Goal: Information Seeking & Learning: Learn about a topic

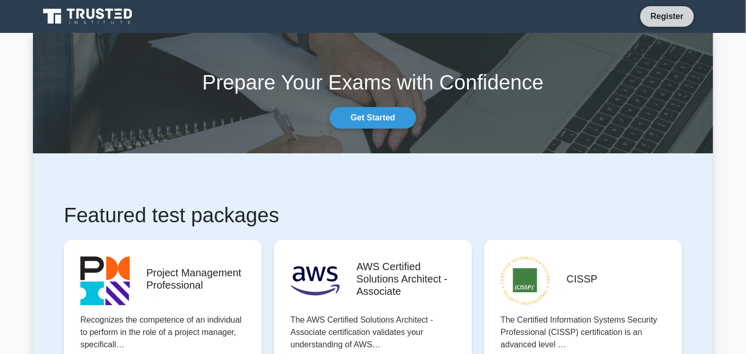
click at [658, 16] on link "Register" at bounding box center [666, 16] width 45 height 13
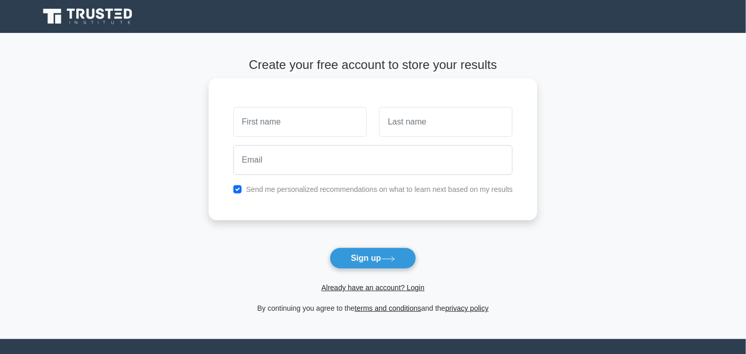
click at [304, 119] on input "text" at bounding box center [299, 122] width 133 height 30
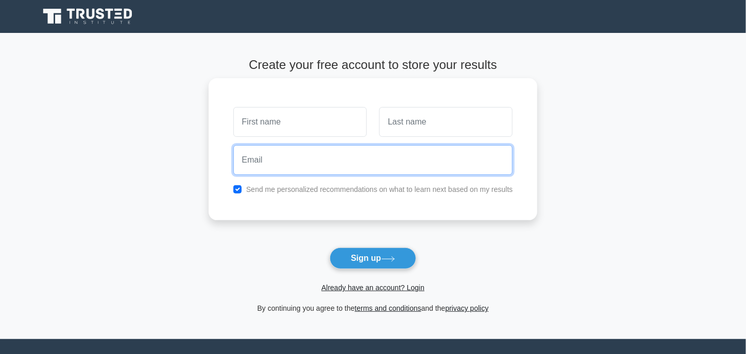
click at [297, 167] on input "email" at bounding box center [373, 160] width 280 height 30
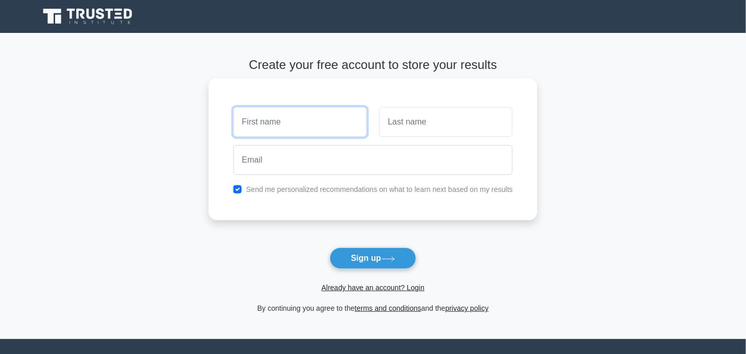
click at [293, 125] on input "text" at bounding box center [299, 122] width 133 height 30
type input "AA"
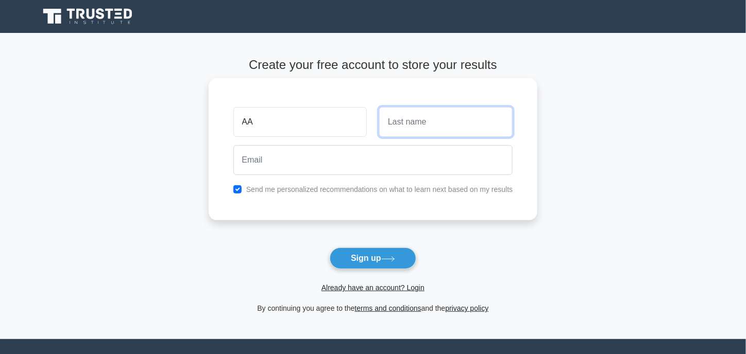
click at [421, 121] on input "text" at bounding box center [445, 122] width 133 height 30
type input "NN"
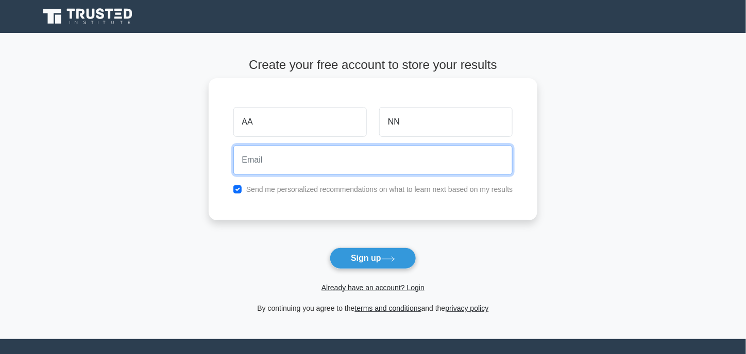
click at [349, 154] on input "email" at bounding box center [373, 160] width 280 height 30
type input "a"
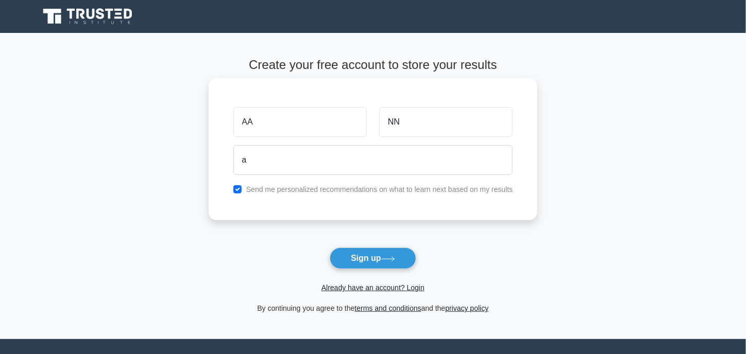
click at [246, 190] on div "Send me personalized recommendations on what to learn next based on my results" at bounding box center [373, 189] width 292 height 12
click at [235, 191] on input "checkbox" at bounding box center [237, 189] width 8 height 8
checkbox input "false"
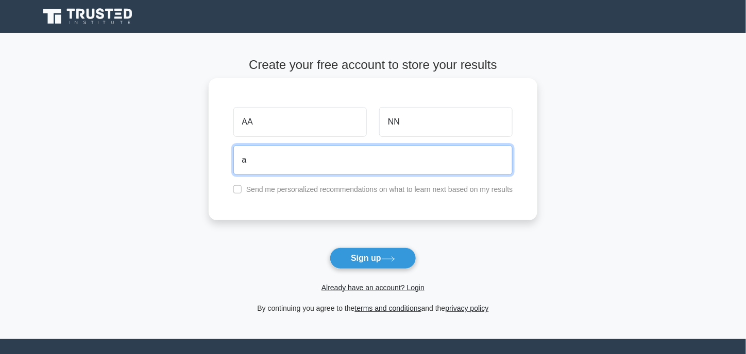
click at [267, 165] on input "a" at bounding box center [373, 160] width 280 height 30
type input "a.la"
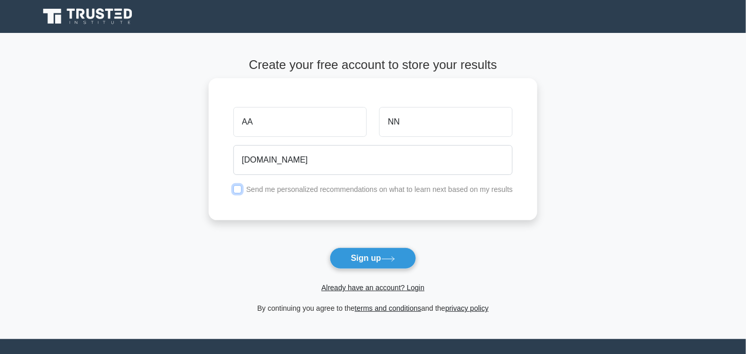
click at [239, 191] on input "checkbox" at bounding box center [237, 189] width 8 height 8
checkbox input "true"
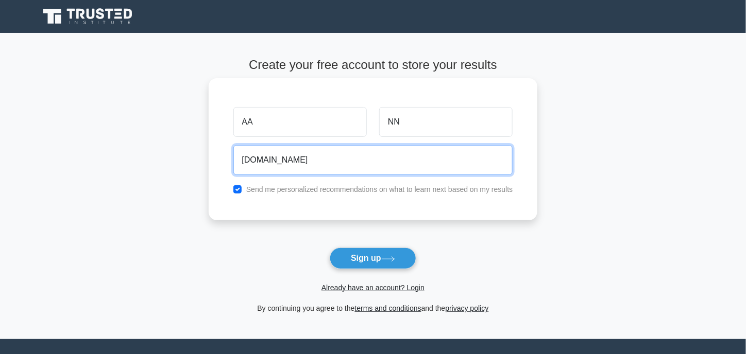
click at [270, 164] on input "a.la" at bounding box center [373, 160] width 280 height 30
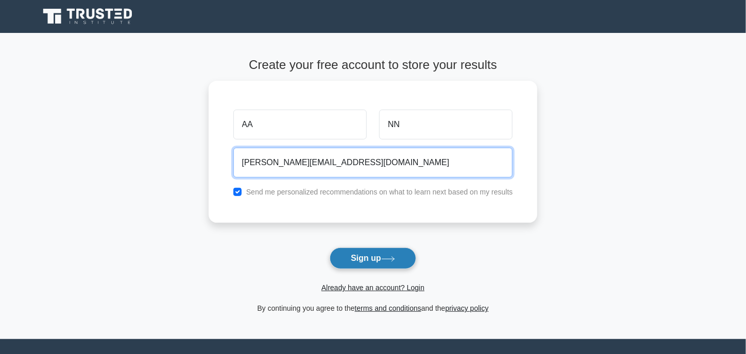
type input "a.lateef@live.com"
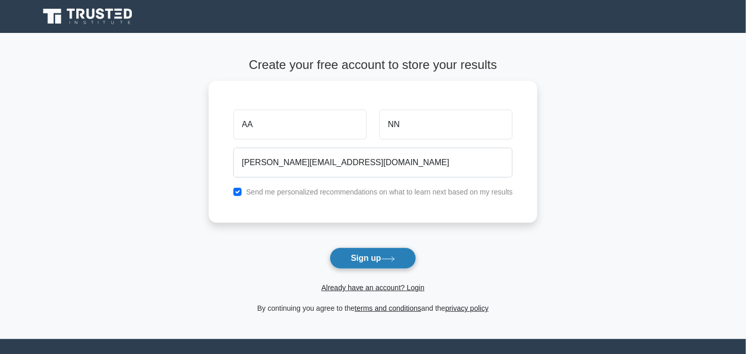
click at [382, 259] on button "Sign up" at bounding box center [373, 259] width 87 height 22
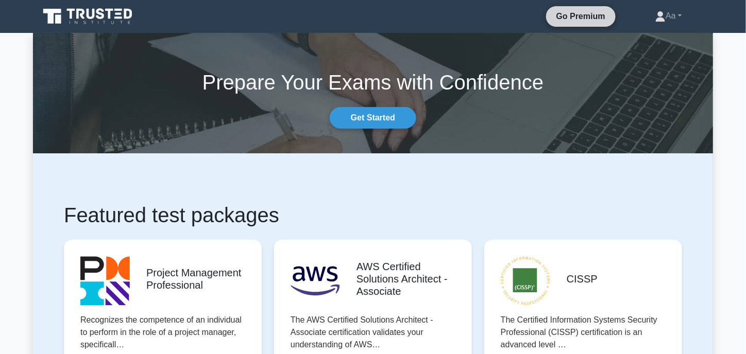
click at [562, 12] on link "Go Premium" at bounding box center [580, 16] width 61 height 13
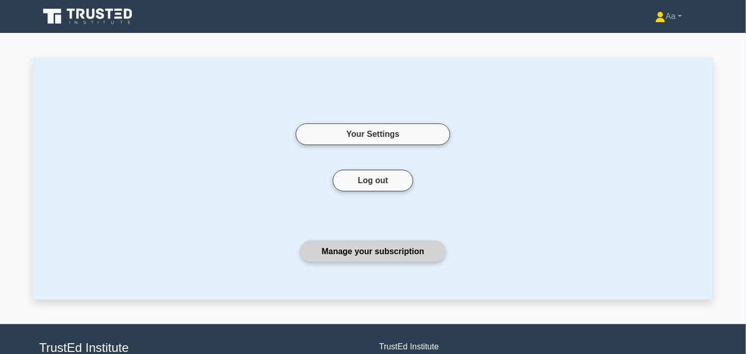
click at [408, 252] on link "Manage your subscription" at bounding box center [372, 252] width 145 height 22
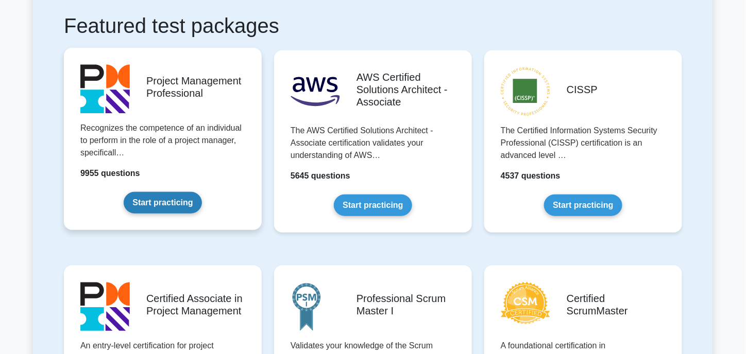
scroll to position [258, 0]
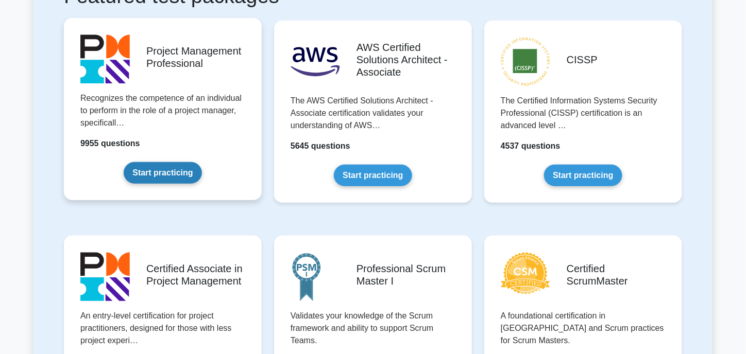
click at [180, 170] on link "Start practicing" at bounding box center [163, 173] width 78 height 22
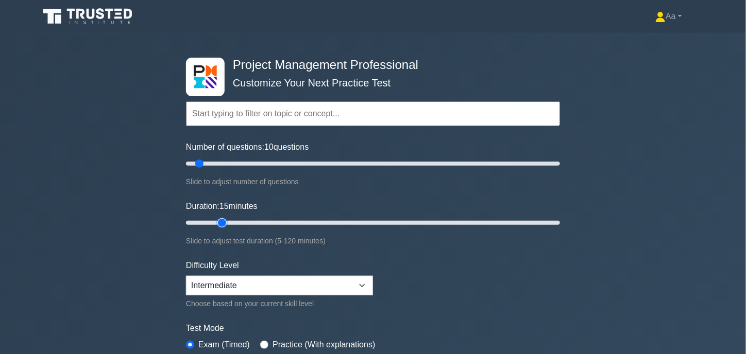
drag, startPoint x: 207, startPoint y: 222, endPoint x: 217, endPoint y: 223, distance: 9.8
type input "15"
click at [217, 223] on input "Duration: 15 minutes" at bounding box center [373, 223] width 374 height 12
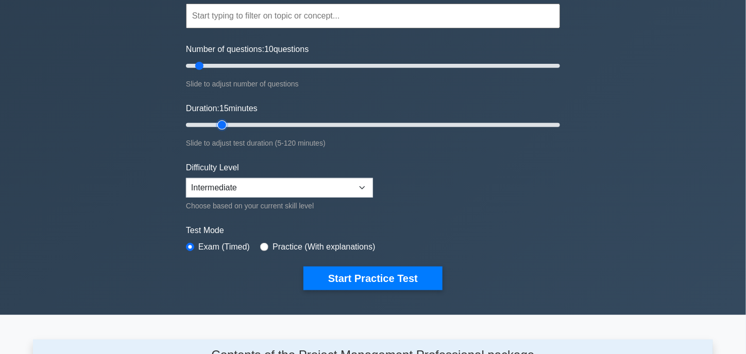
scroll to position [103, 0]
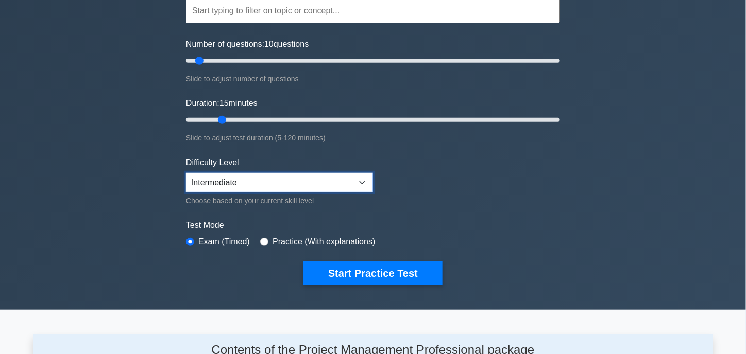
click at [246, 180] on select "Beginner Intermediate Expert" at bounding box center [279, 183] width 187 height 20
select select "expert"
click at [186, 173] on select "Beginner Intermediate Expert" at bounding box center [279, 183] width 187 height 20
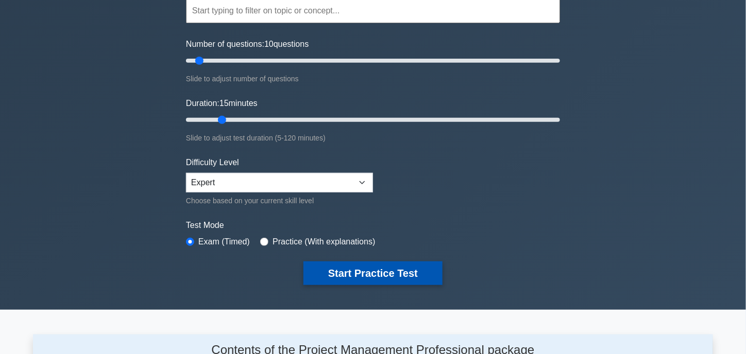
click at [352, 268] on button "Start Practice Test" at bounding box center [372, 274] width 139 height 24
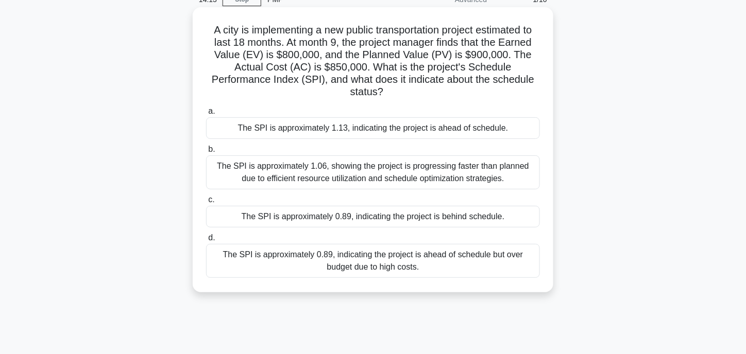
scroll to position [52, 0]
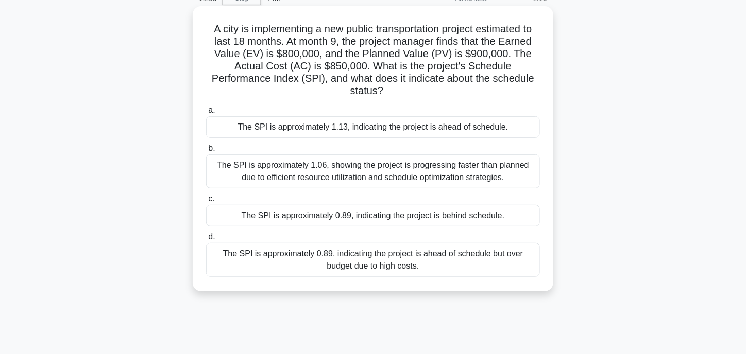
click at [295, 263] on div "The SPI is approximately 0.89, indicating the project is ahead of schedule but …" at bounding box center [373, 260] width 334 height 34
click at [206, 241] on input "d. The SPI is approximately 0.89, indicating the project is ahead of schedule b…" at bounding box center [206, 237] width 0 height 7
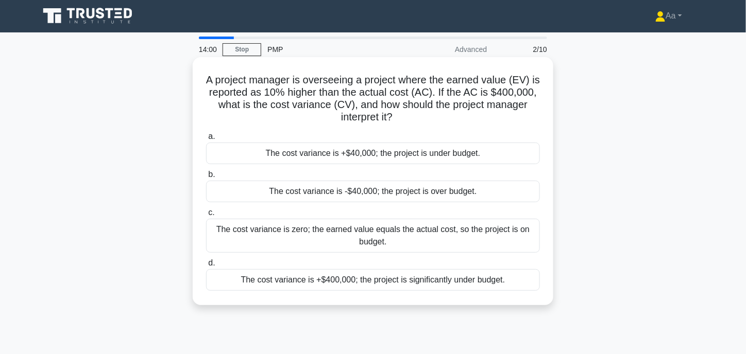
scroll to position [0, 0]
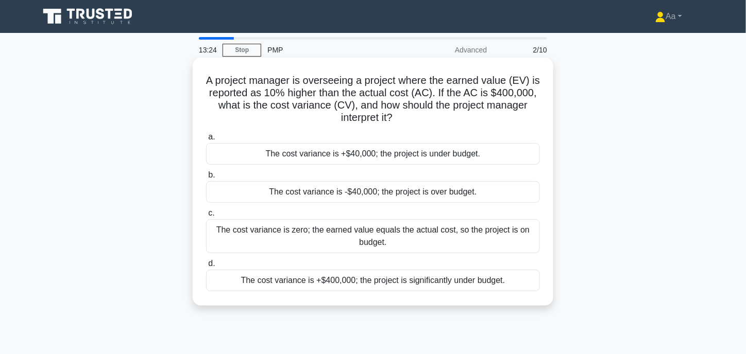
click at [345, 156] on div "The cost variance is +$40,000; the project is under budget." at bounding box center [373, 154] width 334 height 22
click at [206, 141] on input "a. The cost variance is +$40,000; the project is under budget." at bounding box center [206, 137] width 0 height 7
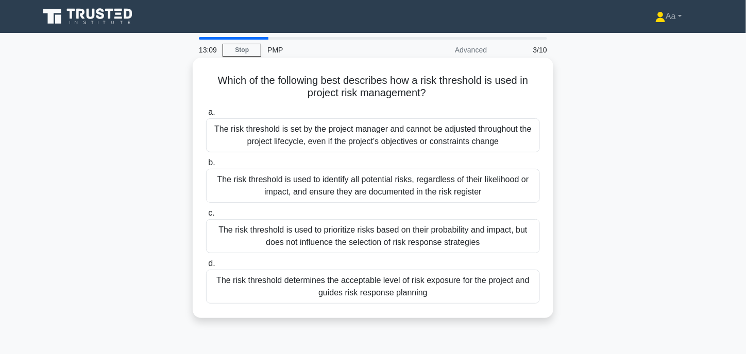
click at [349, 290] on div "The risk threshold determines the acceptable level of risk exposure for the pro…" at bounding box center [373, 287] width 334 height 34
click at [206, 267] on input "d. The risk threshold determines the acceptable level of risk exposure for the …" at bounding box center [206, 264] width 0 height 7
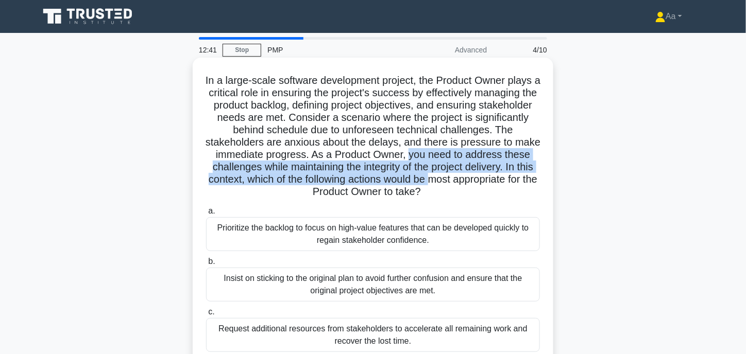
drag, startPoint x: 440, startPoint y: 157, endPoint x: 491, endPoint y: 179, distance: 55.9
click at [491, 179] on h5 "In a large-scale software development project, the Product Owner plays a critic…" at bounding box center [373, 136] width 336 height 125
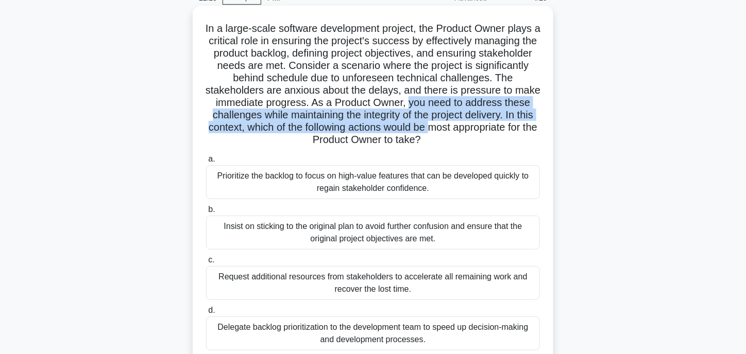
scroll to position [52, 0]
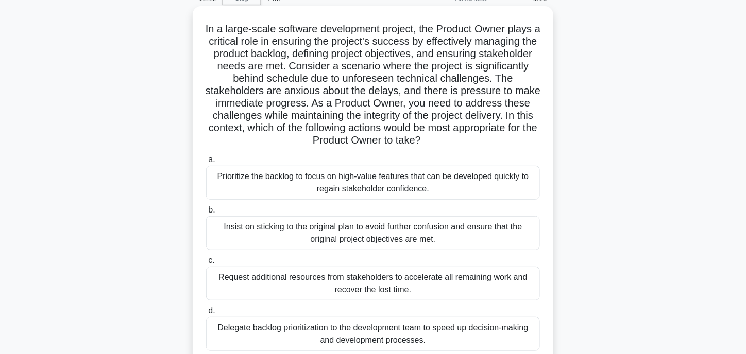
click at [333, 190] on div "Prioritize the backlog to focus on high-value features that can be developed qu…" at bounding box center [373, 183] width 334 height 34
click at [206, 163] on input "a. Prioritize the backlog to focus on high-value features that can be developed…" at bounding box center [206, 160] width 0 height 7
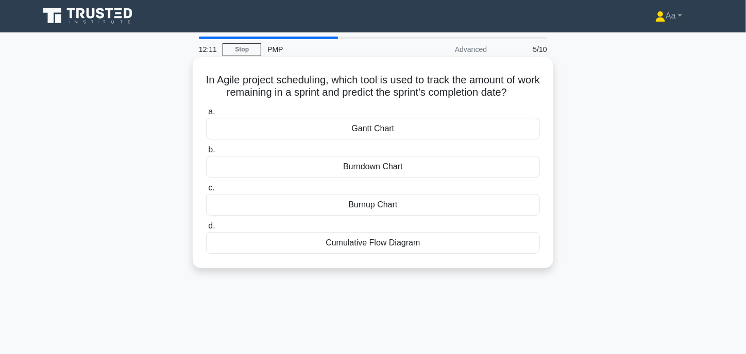
scroll to position [0, 0]
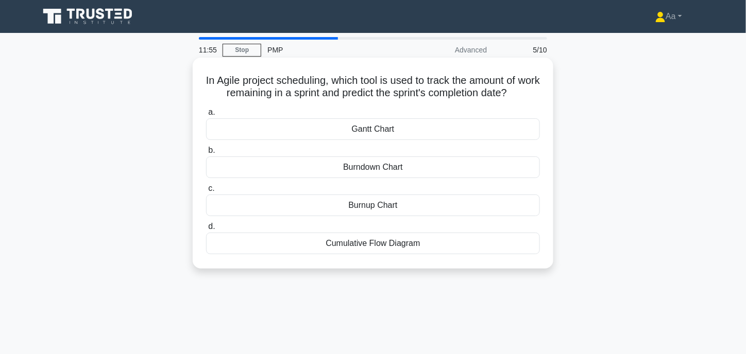
click at [361, 172] on div "Burndown Chart" at bounding box center [373, 168] width 334 height 22
click at [206, 154] on input "b. Burndown Chart" at bounding box center [206, 150] width 0 height 7
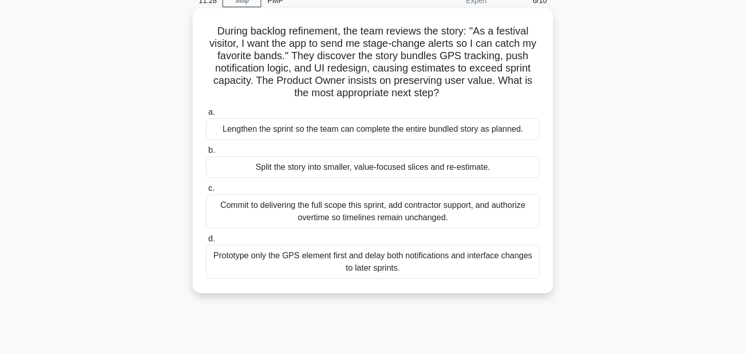
scroll to position [52, 0]
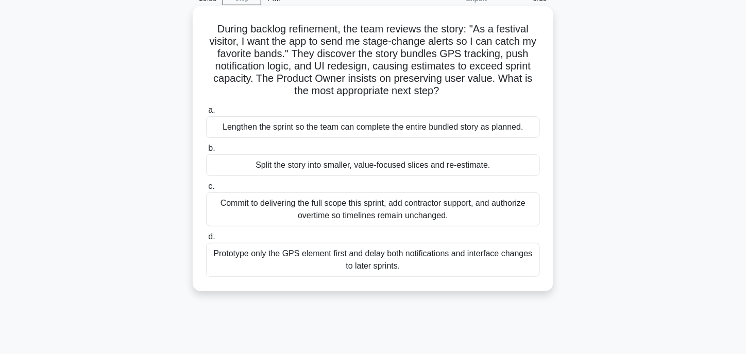
click at [281, 170] on div "Split the story into smaller, value-focused slices and re-estimate." at bounding box center [373, 166] width 334 height 22
click at [206, 152] on input "b. Split the story into smaller, value-focused slices and re-estimate." at bounding box center [206, 148] width 0 height 7
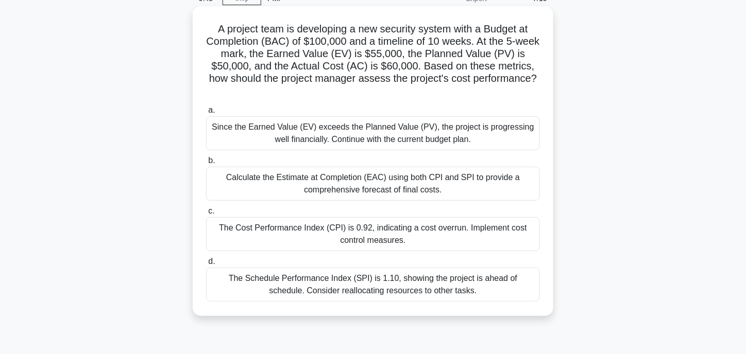
click at [368, 184] on div "Calculate the Estimate at Completion (EAC) using both CPI and SPI to provide a …" at bounding box center [373, 184] width 334 height 34
click at [206, 164] on input "b. Calculate the Estimate at Completion (EAC) using both CPI and SPI to provide…" at bounding box center [206, 161] width 0 height 7
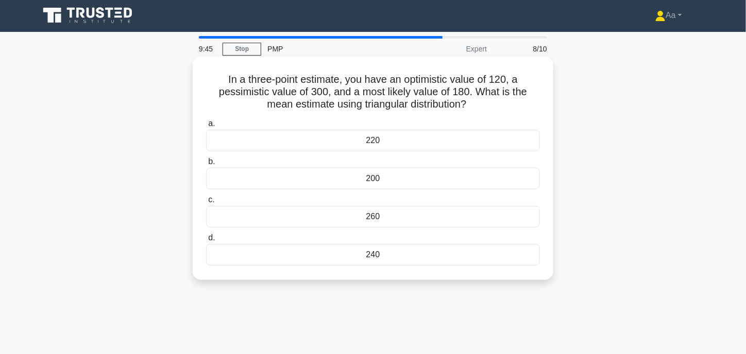
scroll to position [0, 0]
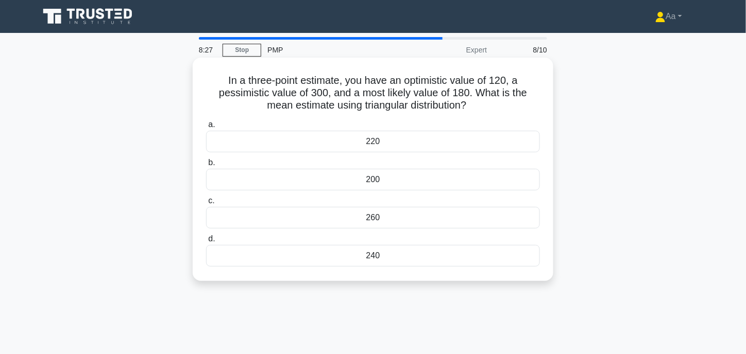
click at [402, 220] on div "260" at bounding box center [373, 218] width 334 height 22
click at [206, 204] on input "c. 260" at bounding box center [206, 201] width 0 height 7
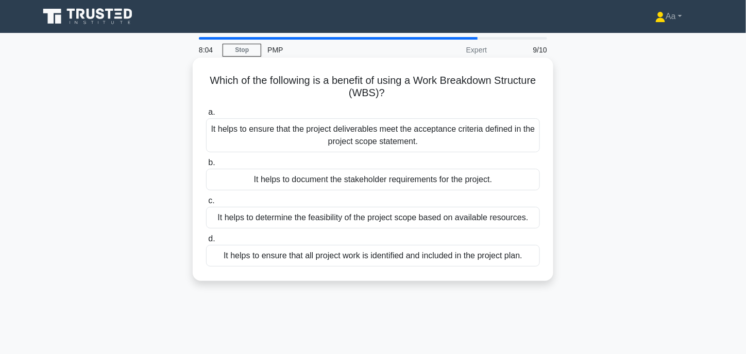
click at [329, 259] on div "It helps to ensure that all project work is identified and included in the proj…" at bounding box center [373, 256] width 334 height 22
click at [206, 243] on input "d. It helps to ensure that all project work is identified and included in the p…" at bounding box center [206, 239] width 0 height 7
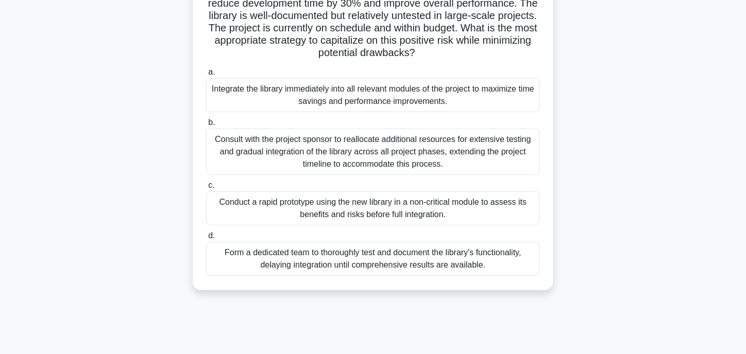
scroll to position [103, 0]
click at [334, 209] on div "Conduct a rapid prototype using the new library in a non-critical module to ass…" at bounding box center [373, 208] width 334 height 34
click at [206, 188] on input "c. Conduct a rapid prototype using the new library in a non-critical module to …" at bounding box center [206, 184] width 0 height 7
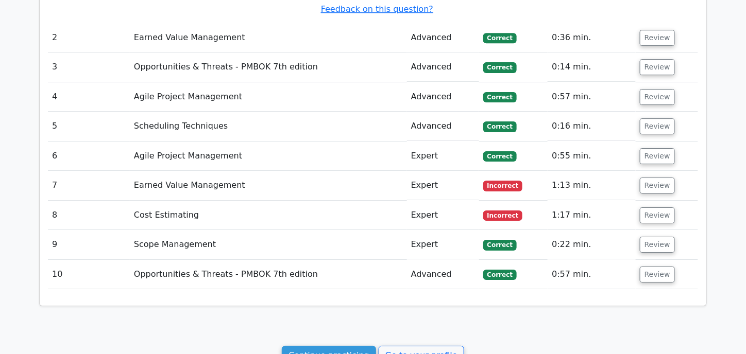
scroll to position [1082, 0]
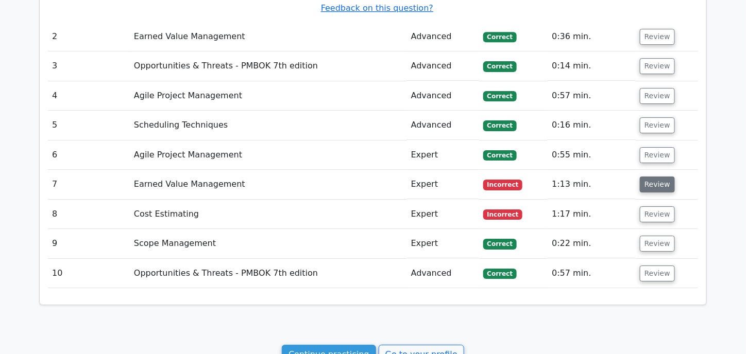
click at [644, 177] on button "Review" at bounding box center [657, 185] width 35 height 16
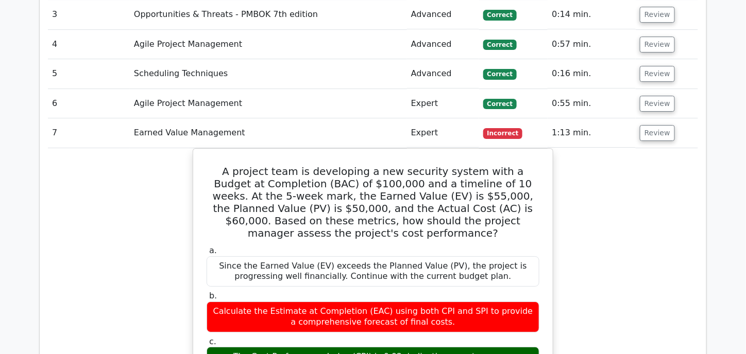
scroll to position [1133, 0]
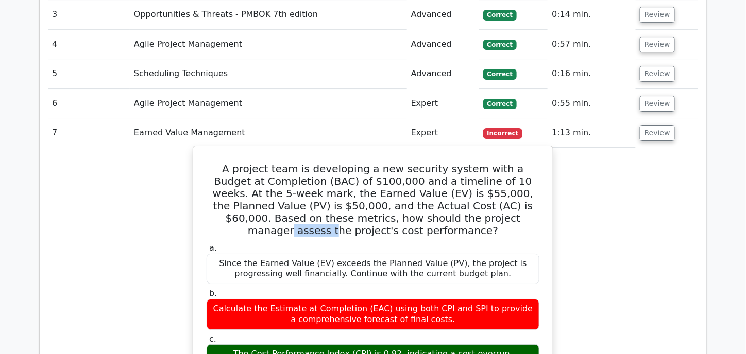
drag, startPoint x: 367, startPoint y: 202, endPoint x: 397, endPoint y: 204, distance: 29.9
click at [397, 204] on h5 "A project team is developing a new security system with a Budget at Completion …" at bounding box center [373, 200] width 335 height 74
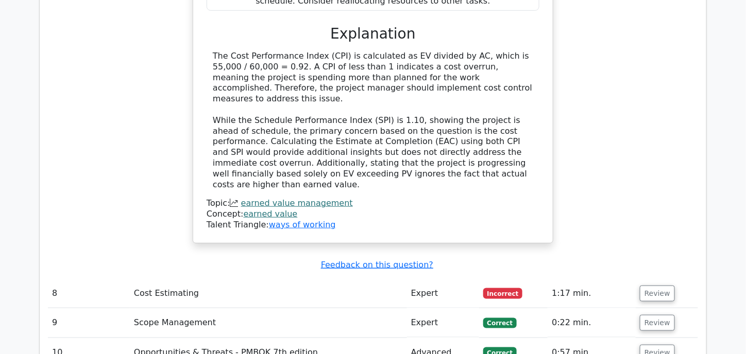
scroll to position [1545, 0]
click at [650, 286] on button "Review" at bounding box center [657, 294] width 35 height 16
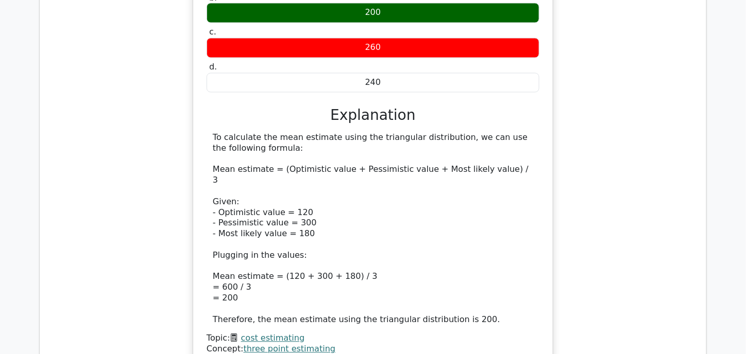
scroll to position [1957, 0]
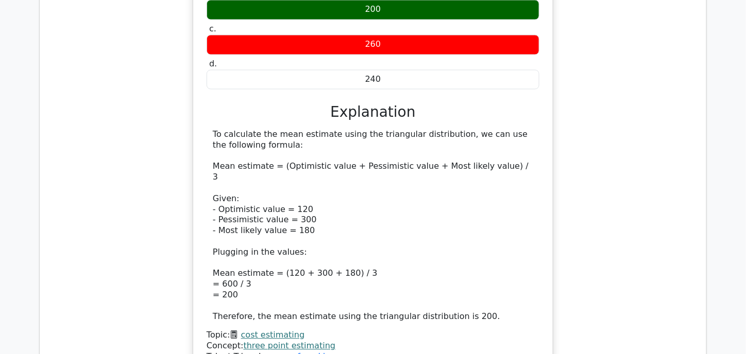
click at [273, 331] on link "cost estimating" at bounding box center [273, 336] width 64 height 10
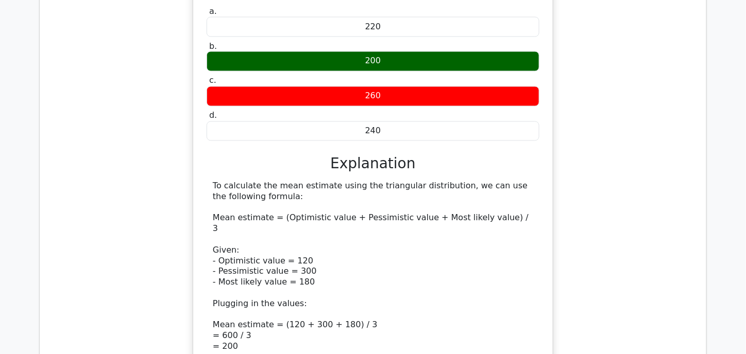
scroll to position [1906, 0]
drag, startPoint x: 363, startPoint y: 131, endPoint x: 441, endPoint y: 132, distance: 77.8
click at [441, 181] on div "To calculate the mean estimate using the triangular distribution, we can use th…" at bounding box center [373, 277] width 320 height 193
copy div "triangular distribution"
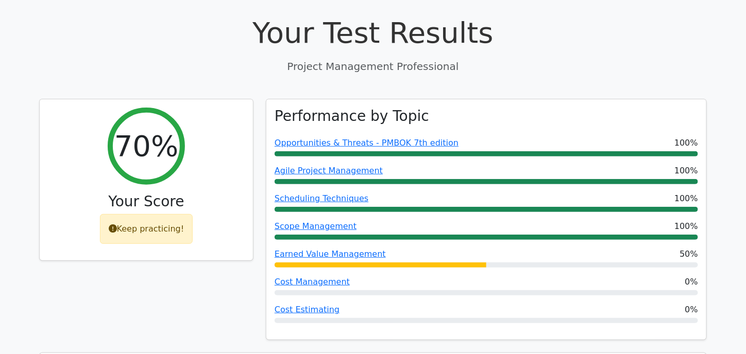
scroll to position [52, 0]
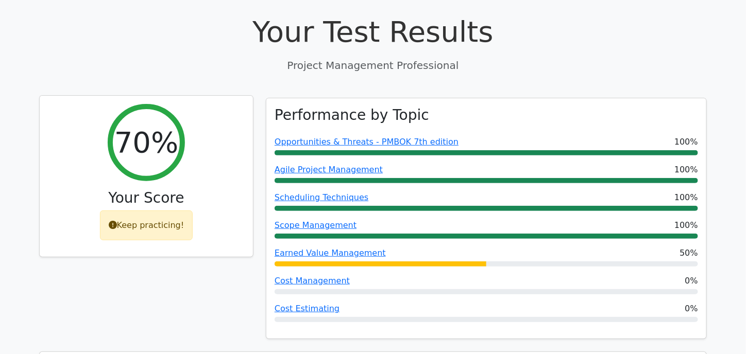
click at [135, 229] on div "Keep practicing!" at bounding box center [146, 226] width 93 height 30
click at [116, 226] on icon at bounding box center [113, 225] width 8 height 8
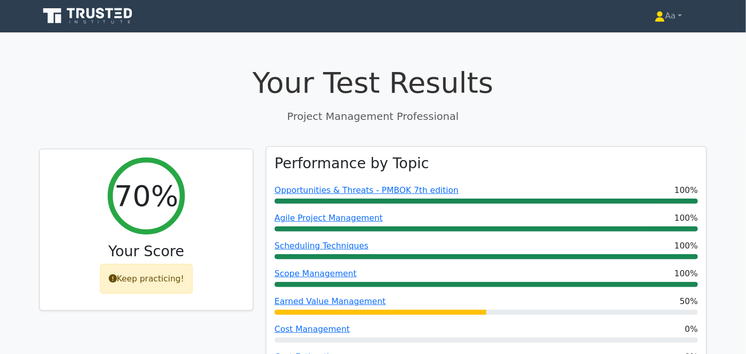
scroll to position [0, 0]
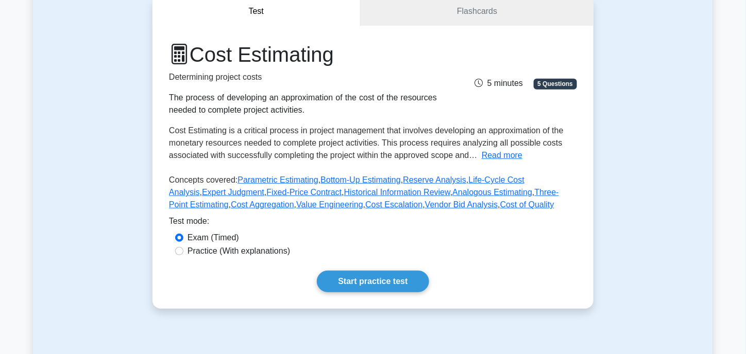
scroll to position [103, 0]
click at [294, 201] on link "Cost Aggregation" at bounding box center [262, 205] width 63 height 9
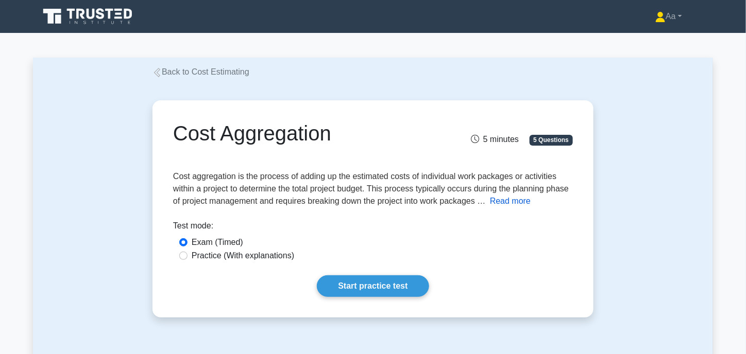
click at [507, 202] on button "Read more" at bounding box center [510, 201] width 41 height 12
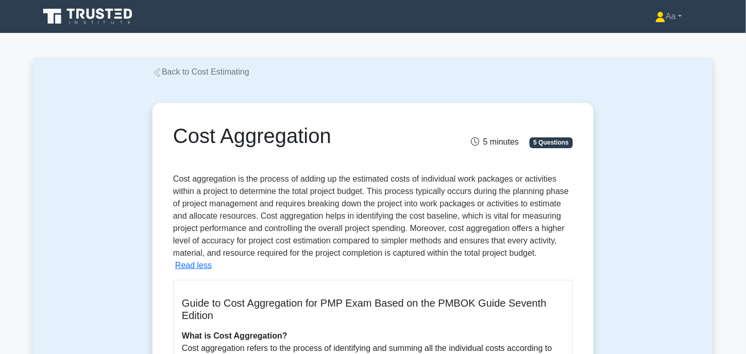
click at [164, 72] on link "Back to Cost Estimating" at bounding box center [200, 71] width 97 height 9
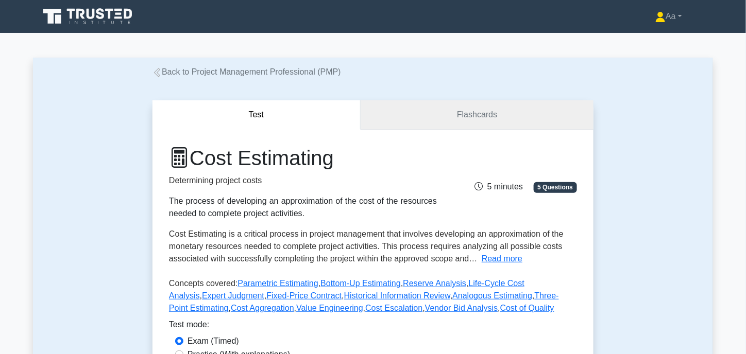
click at [465, 115] on link "Flashcards" at bounding box center [477, 114] width 233 height 29
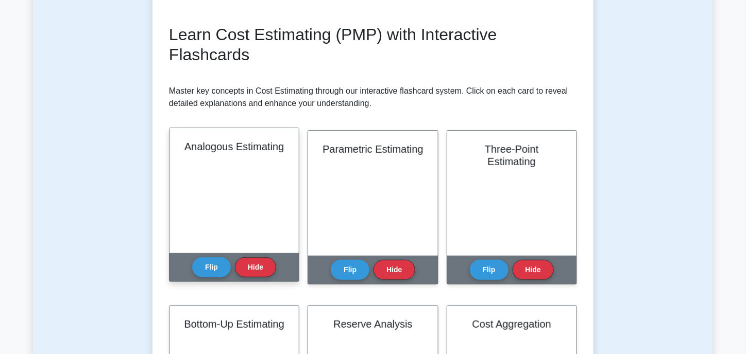
scroll to position [155, 0]
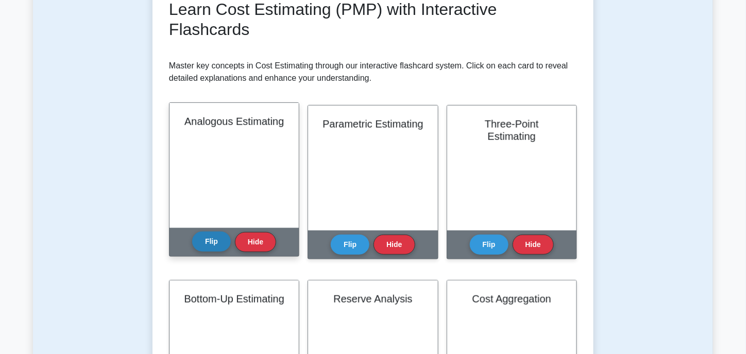
click at [208, 238] on button "Flip" at bounding box center [211, 242] width 39 height 20
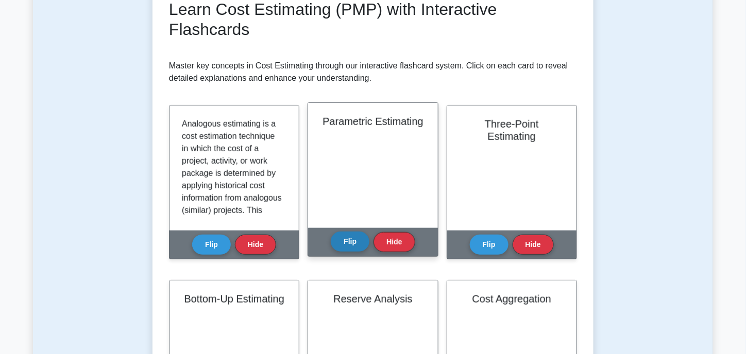
scroll to position [206, 0]
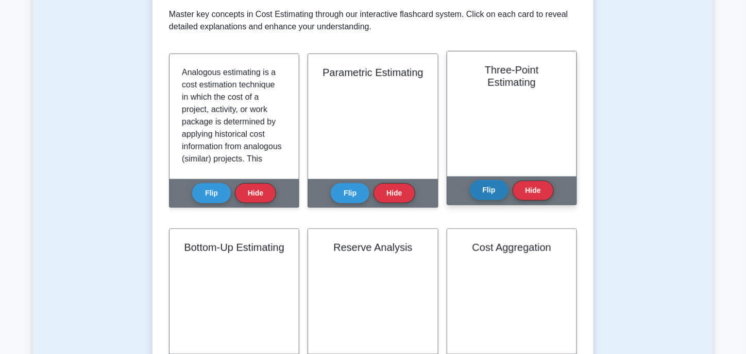
click at [492, 196] on button "Flip" at bounding box center [489, 190] width 39 height 20
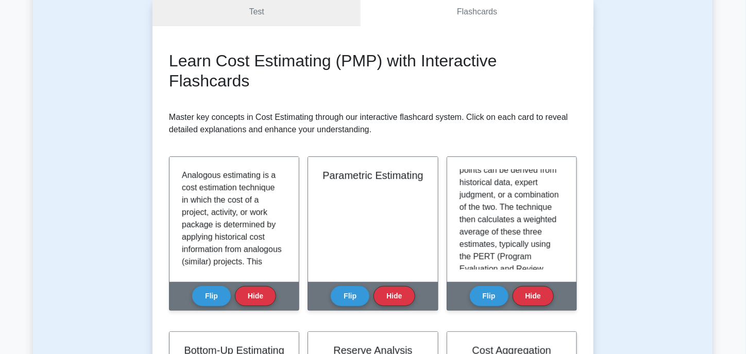
scroll to position [0, 0]
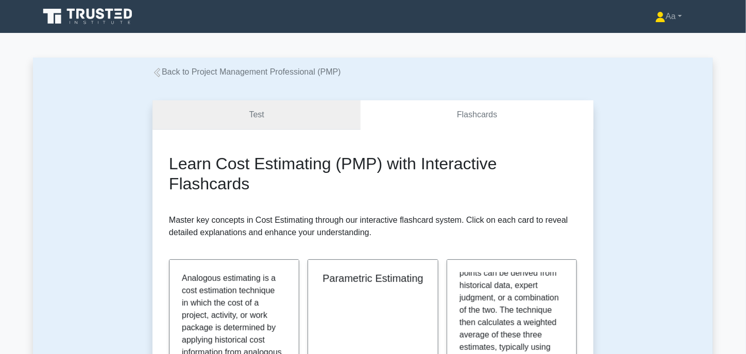
click at [300, 119] on link "Test" at bounding box center [256, 114] width 208 height 29
